Goal: Task Accomplishment & Management: Manage account settings

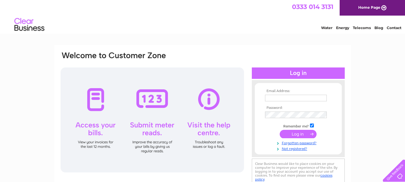
type input "eriskayshop@gmail.com"
click at [302, 133] on input "submit" at bounding box center [298, 134] width 37 height 8
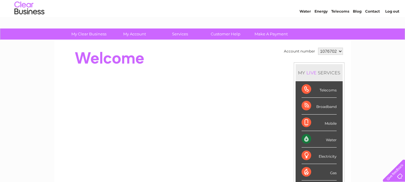
scroll to position [30, 0]
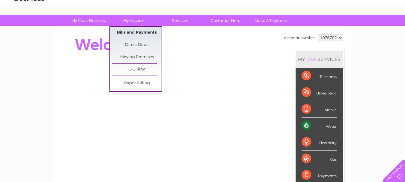
click at [137, 33] on link "Bills and Payments" at bounding box center [137, 33] width 50 height 12
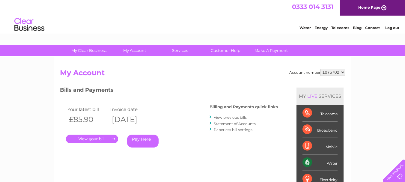
click at [230, 117] on link "View previous bills" at bounding box center [230, 117] width 33 height 5
